Goal: Task Accomplishment & Management: Manage account settings

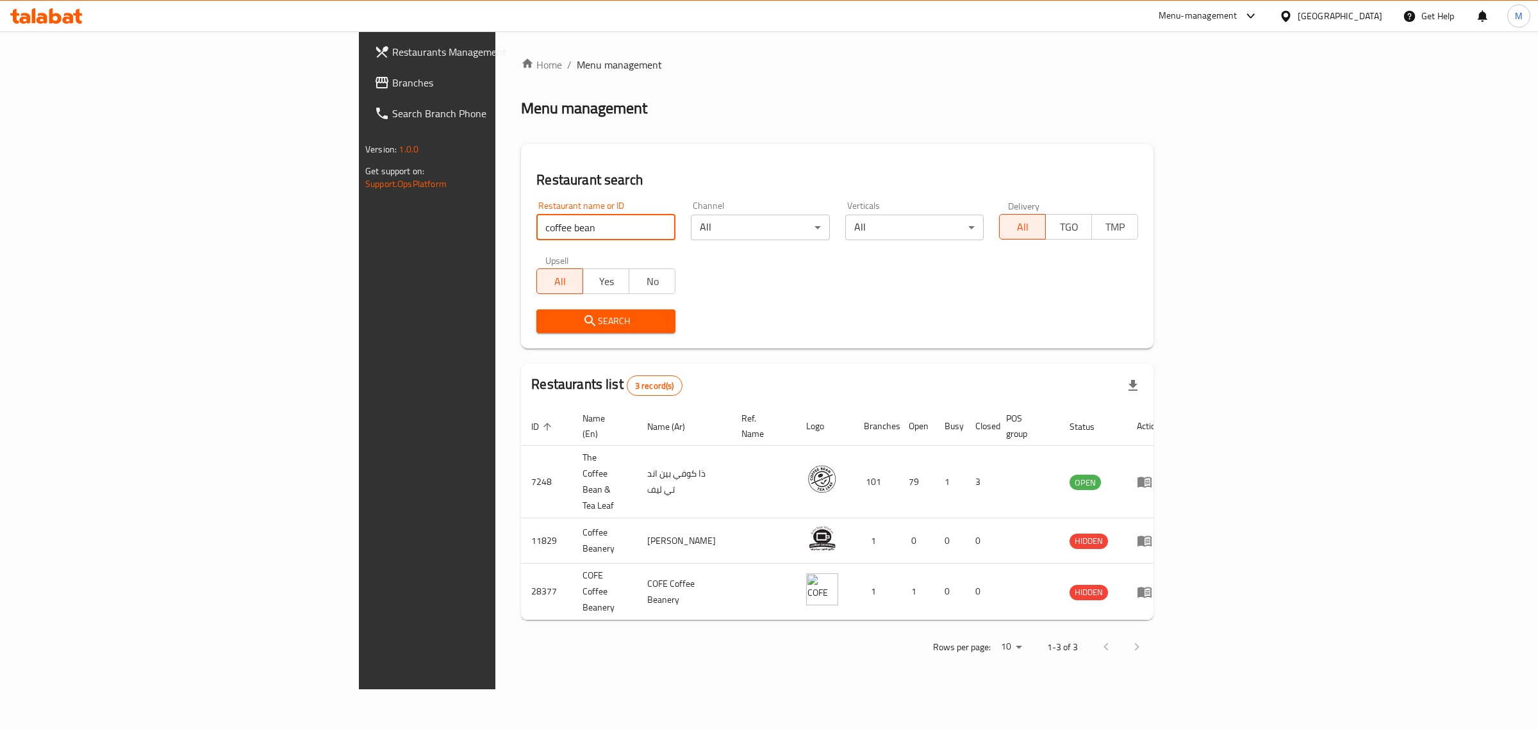
click at [536, 221] on input "coffee bean" at bounding box center [605, 228] width 139 height 26
type input "[PERSON_NAME]"
click button "Search" at bounding box center [605, 321] width 139 height 24
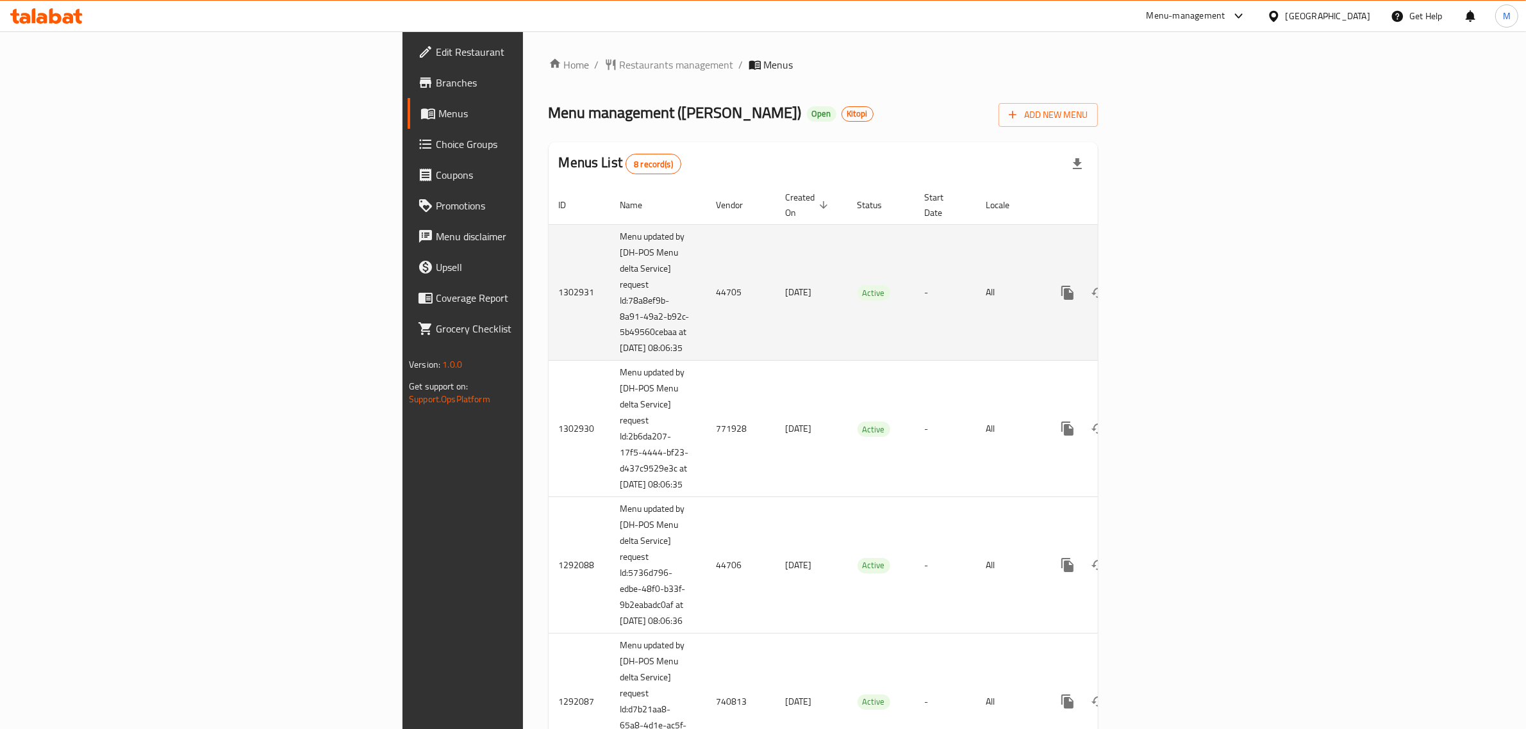
click at [1167, 285] on icon "enhanced table" at bounding box center [1159, 292] width 15 height 15
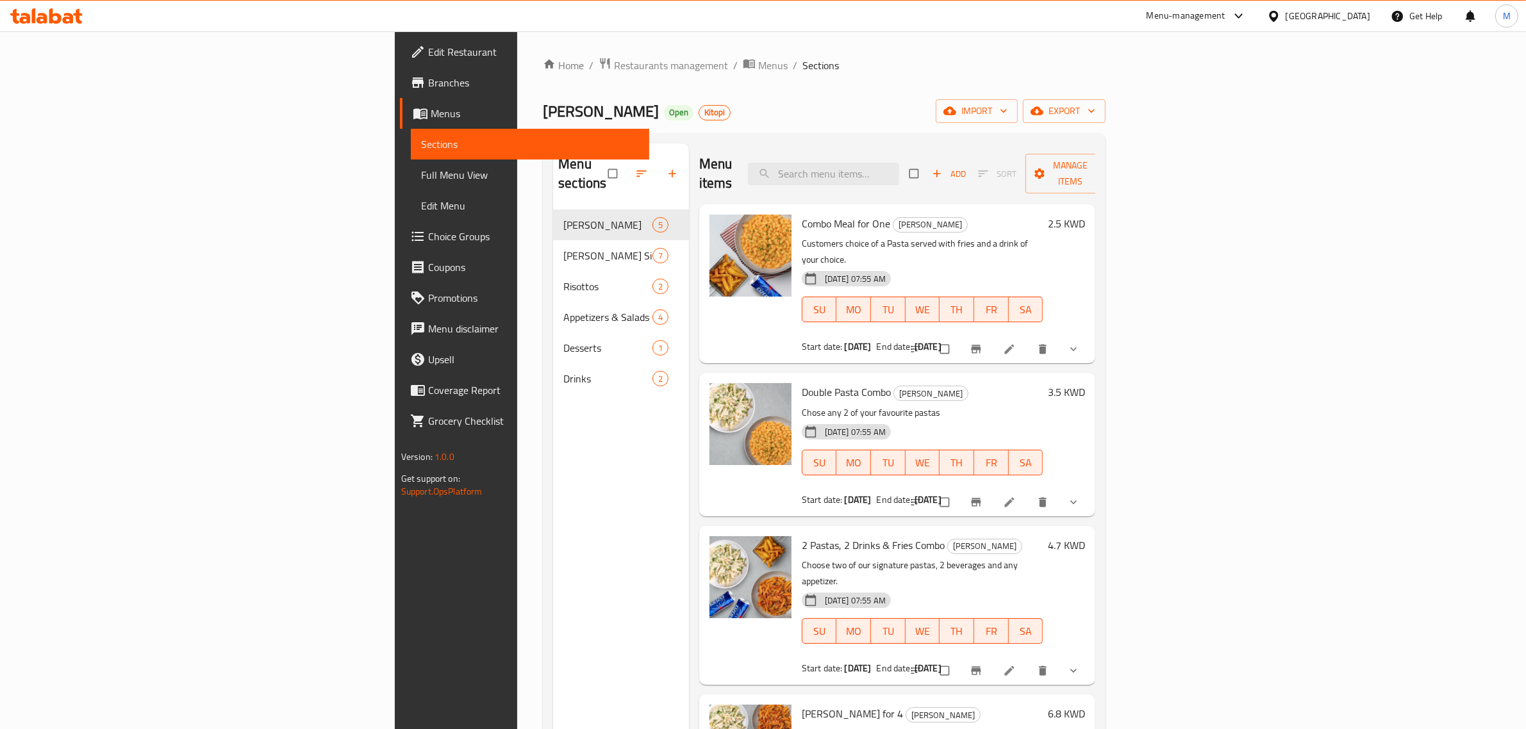
click at [793, 63] on li "/" at bounding box center [795, 65] width 4 height 15
click at [758, 65] on span "Menus" at bounding box center [772, 65] width 29 height 15
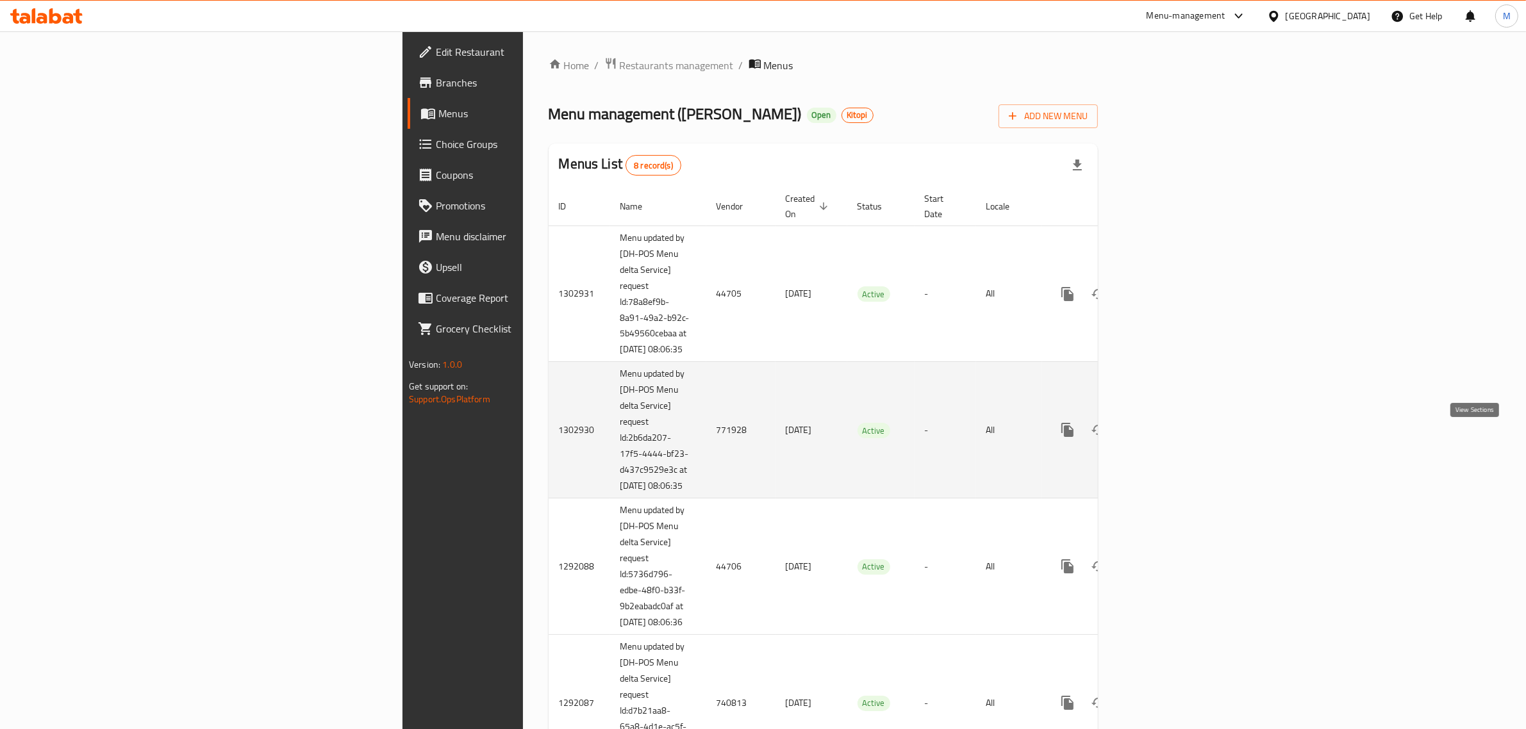
click at [1167, 438] on icon "enhanced table" at bounding box center [1159, 429] width 15 height 15
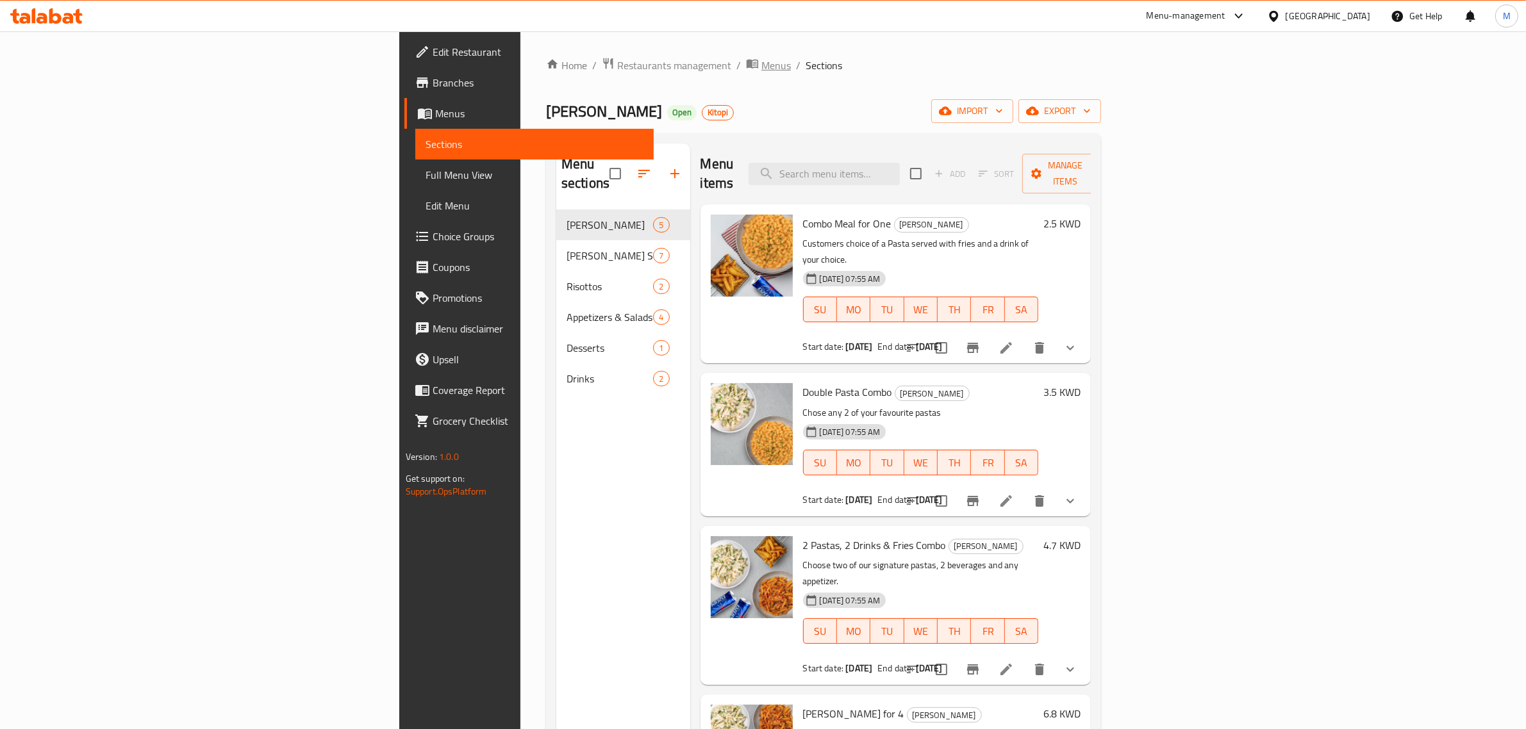
click at [761, 72] on span "Menus" at bounding box center [775, 65] width 29 height 15
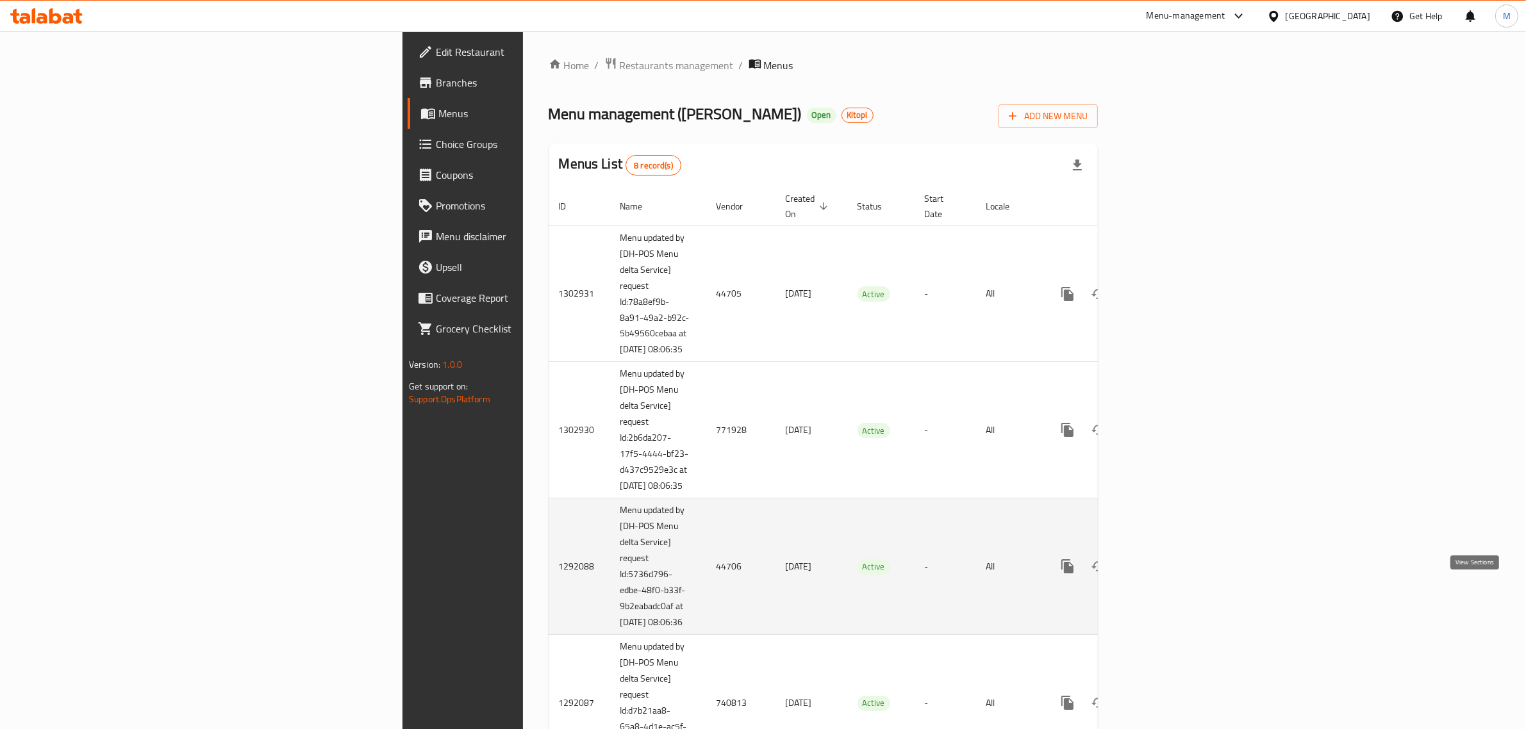
click at [1167, 574] on icon "enhanced table" at bounding box center [1159, 566] width 15 height 15
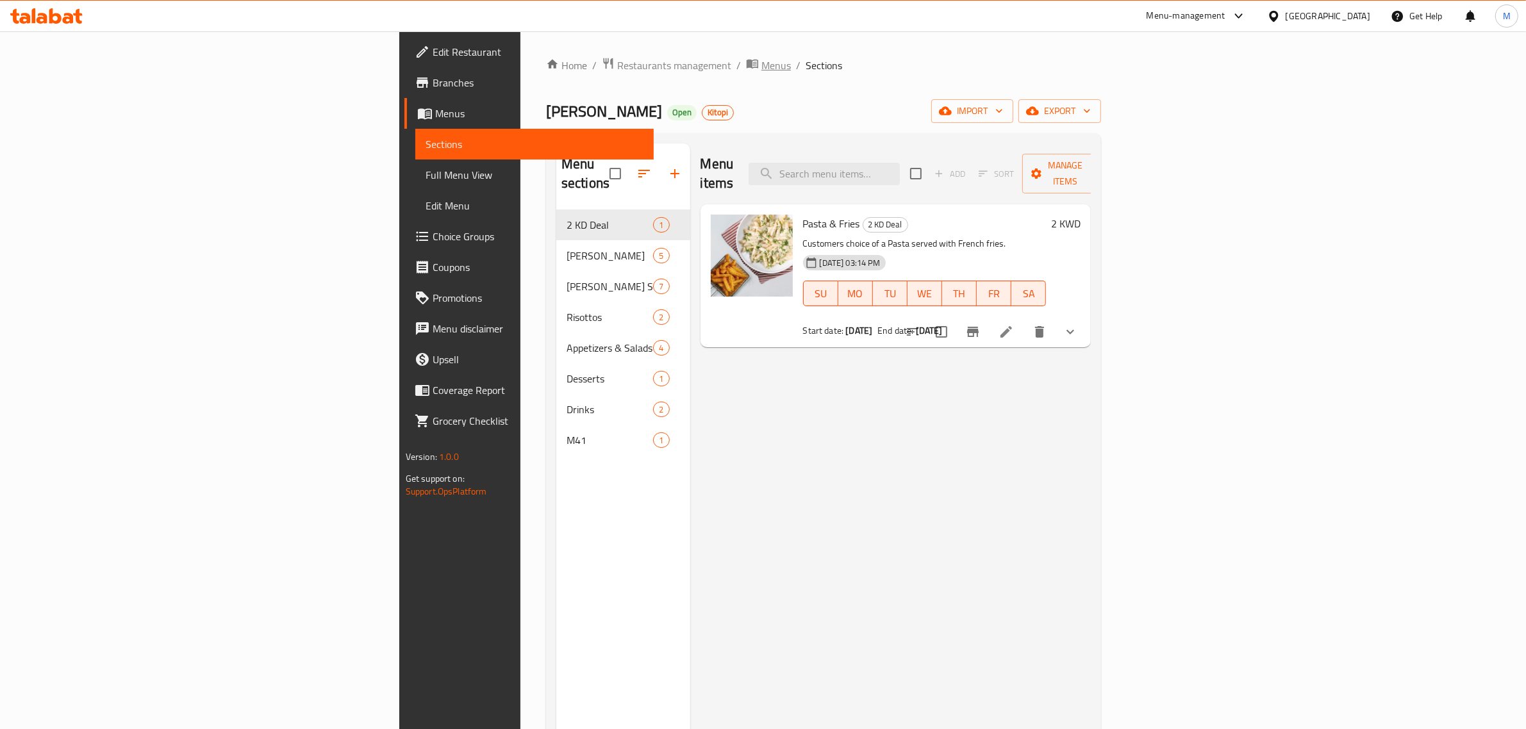
click at [761, 62] on span "Menus" at bounding box center [775, 65] width 29 height 15
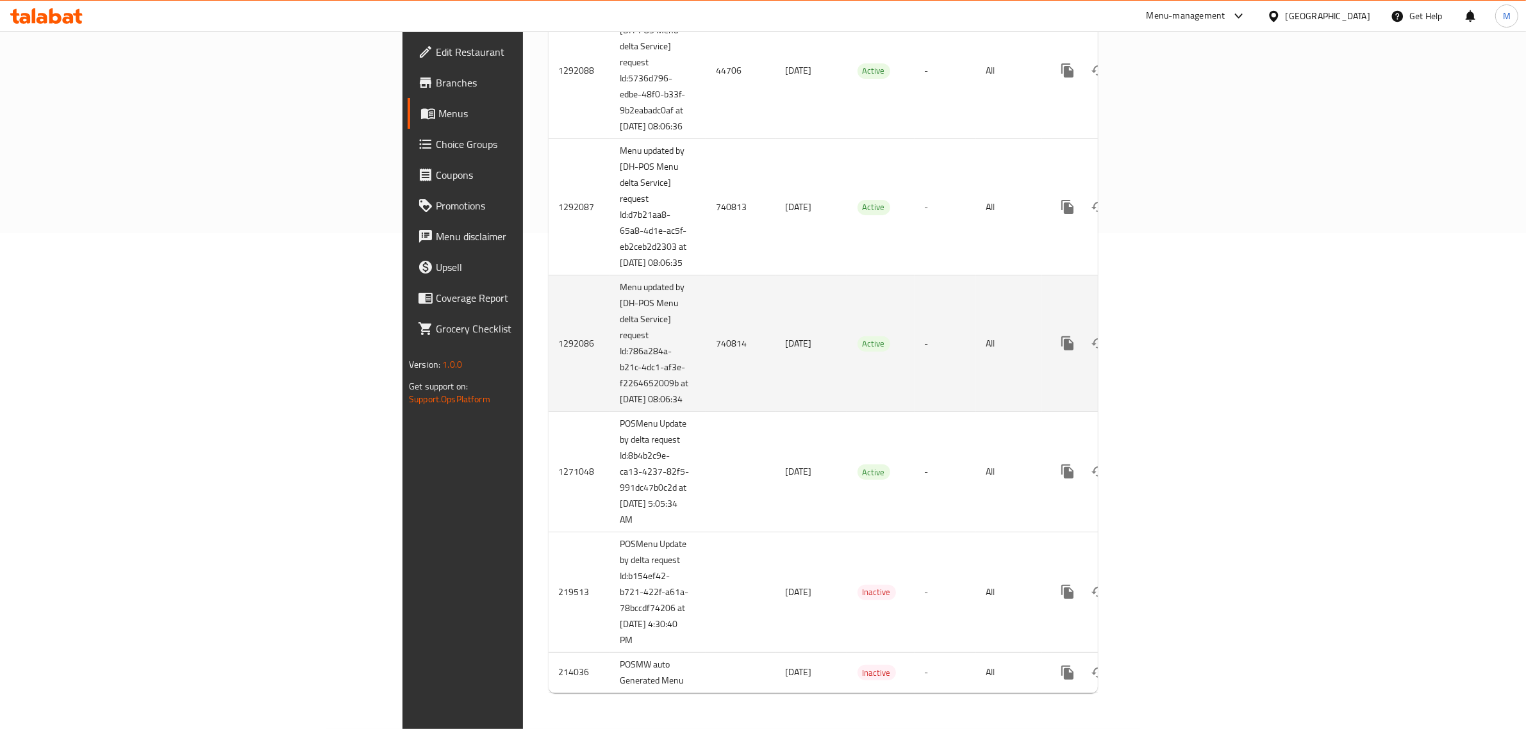
scroll to position [563, 0]
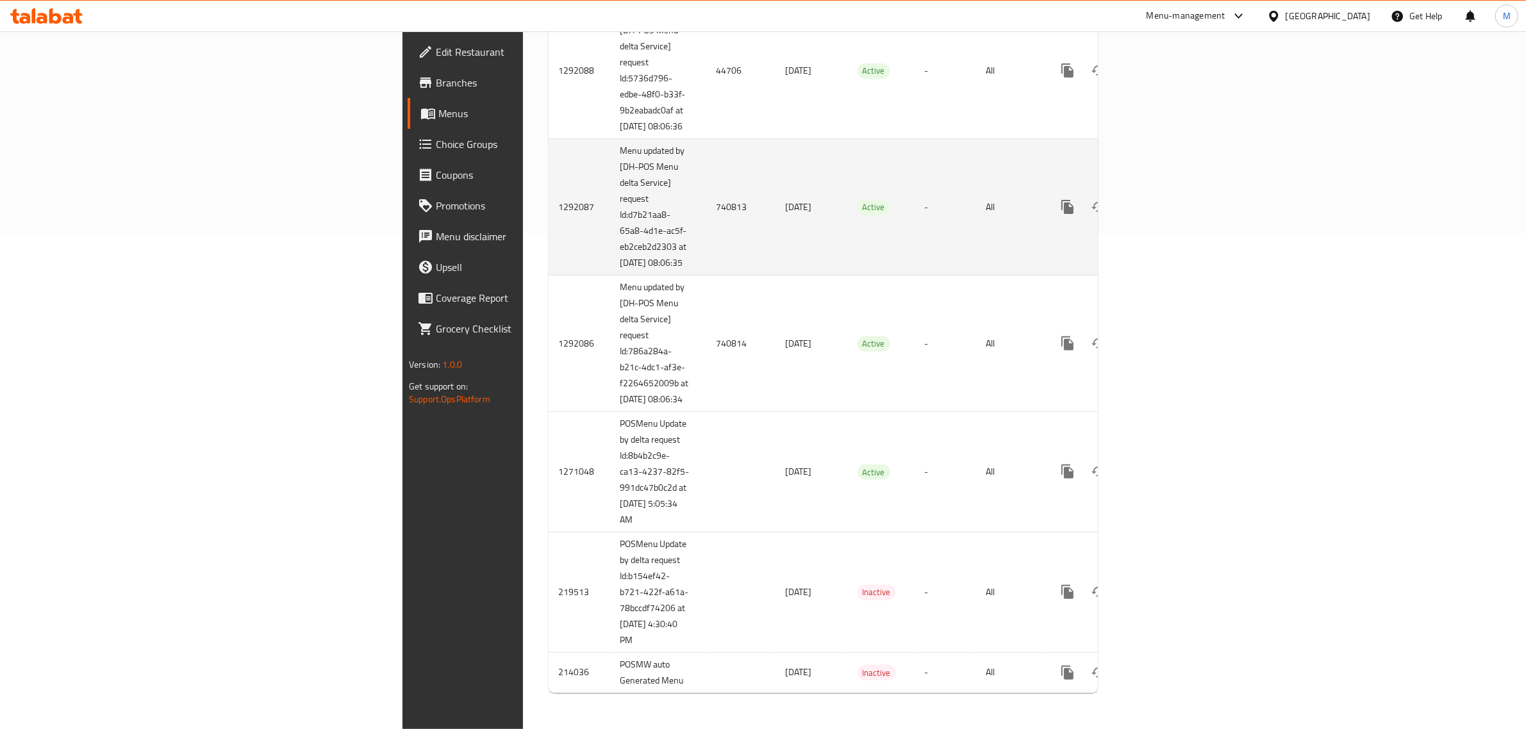
click at [706, 185] on td "740813" at bounding box center [740, 207] width 69 height 136
copy td "740813"
click at [1175, 192] on link "enhanced table" at bounding box center [1159, 207] width 31 height 31
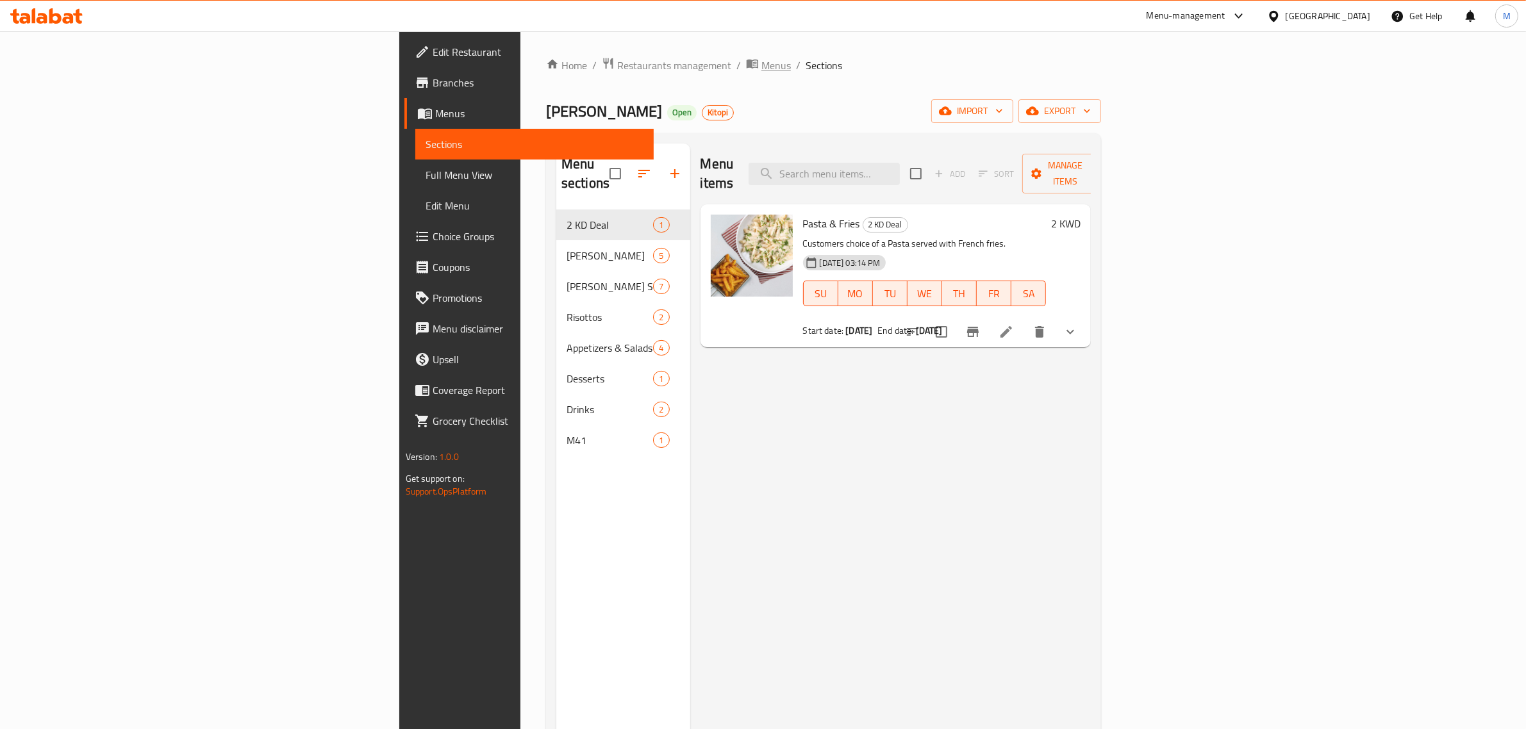
click at [746, 64] on icon "breadcrumb" at bounding box center [752, 63] width 13 height 13
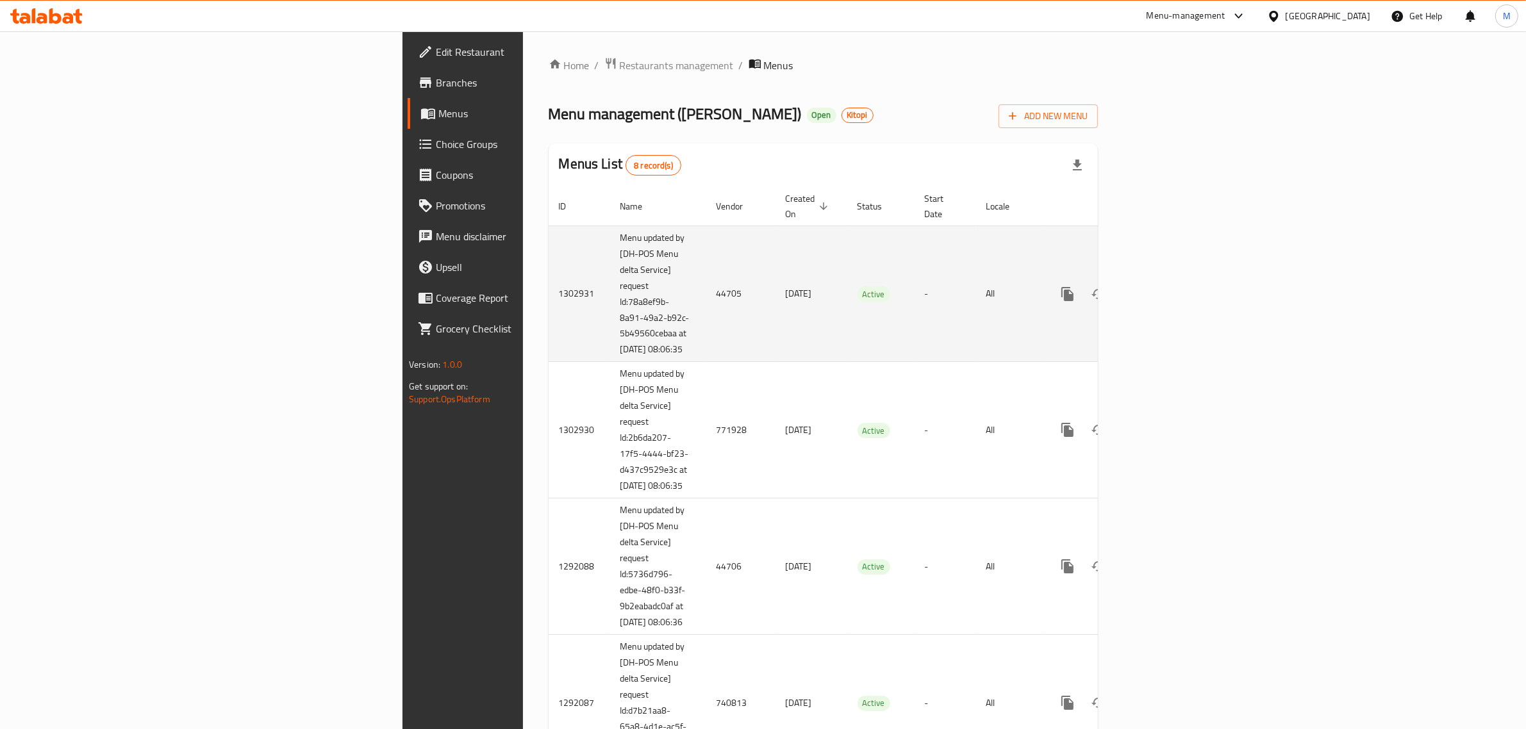
scroll to position [381, 0]
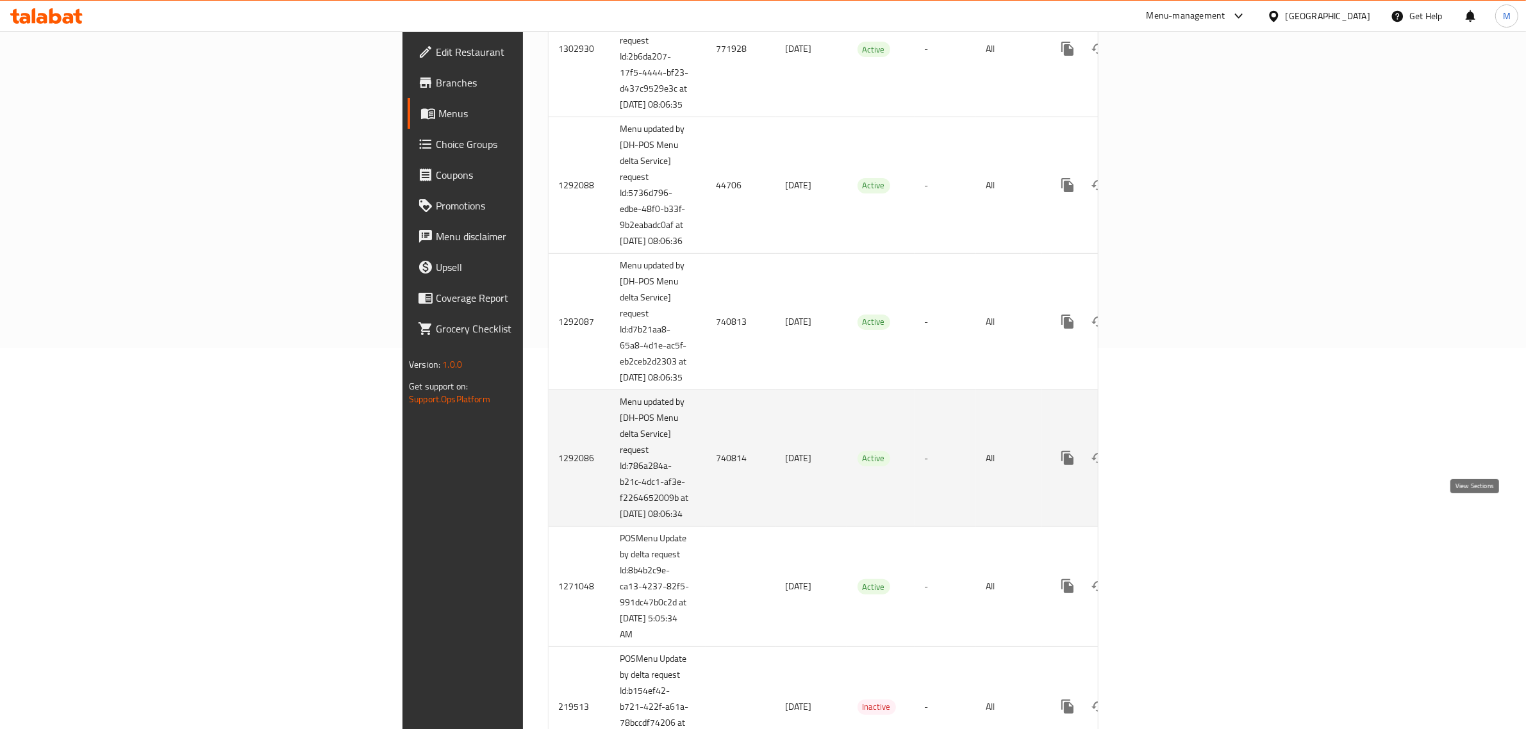
click at [1166, 464] on icon "enhanced table" at bounding box center [1160, 458] width 12 height 12
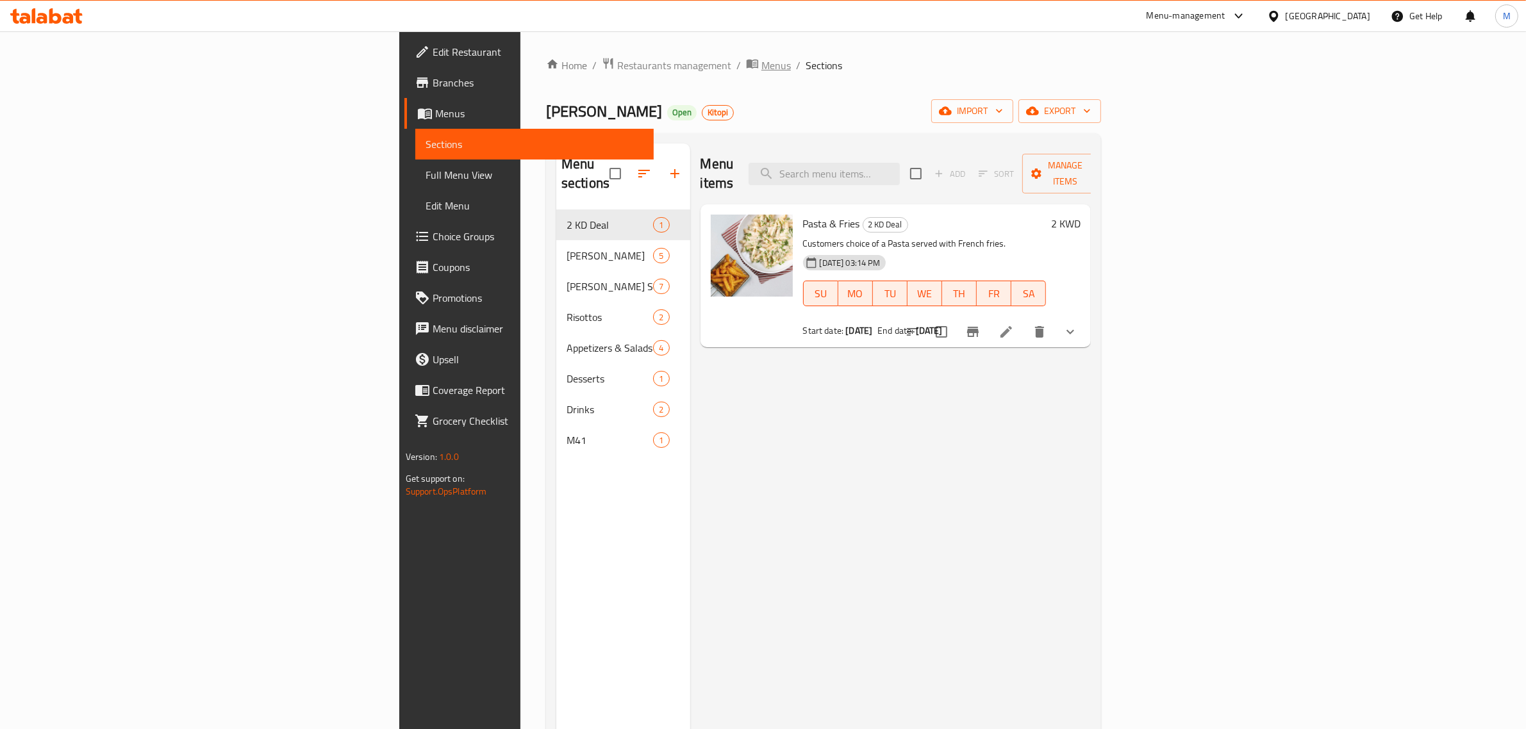
click at [761, 58] on span "Menus" at bounding box center [775, 65] width 29 height 15
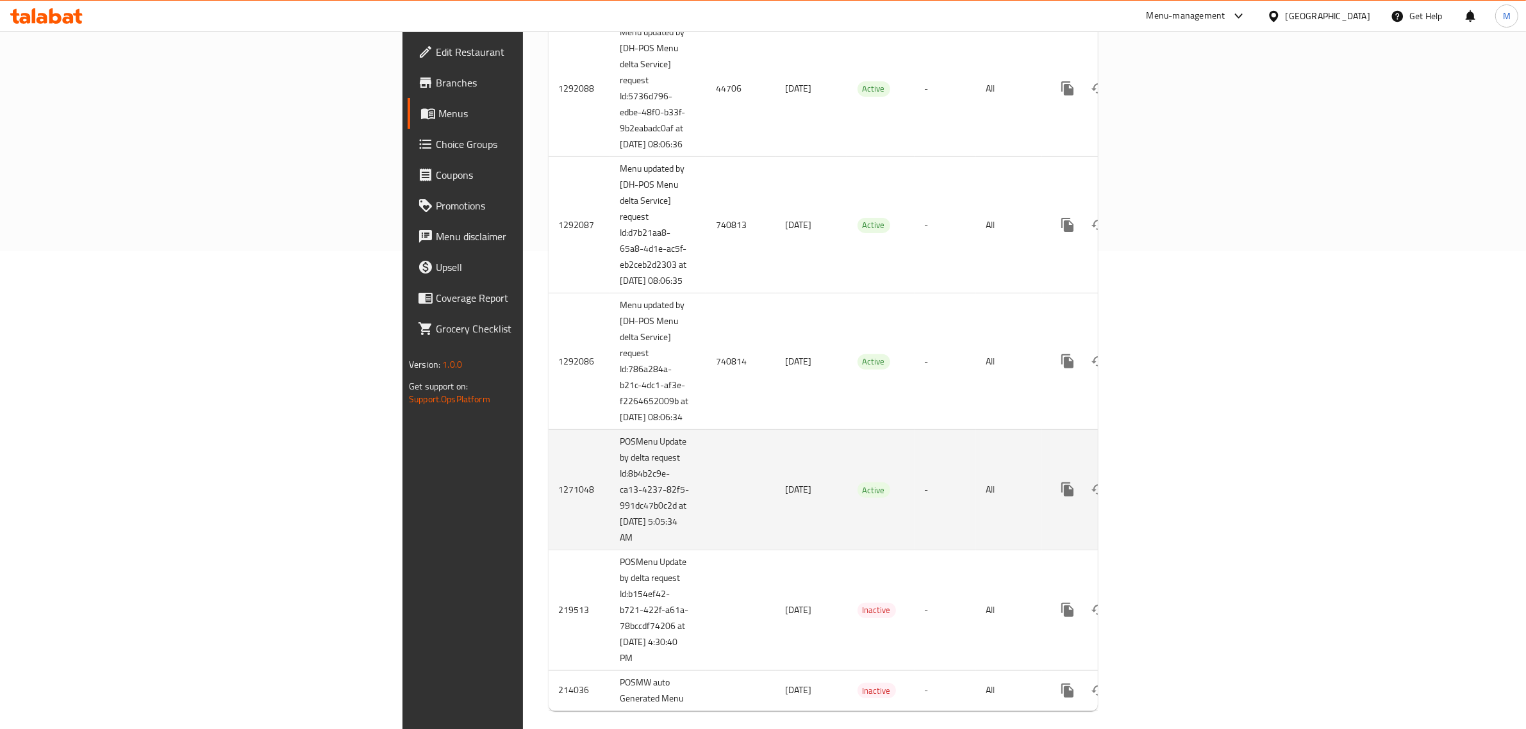
scroll to position [481, 0]
